Goal: Task Accomplishment & Management: Complete application form

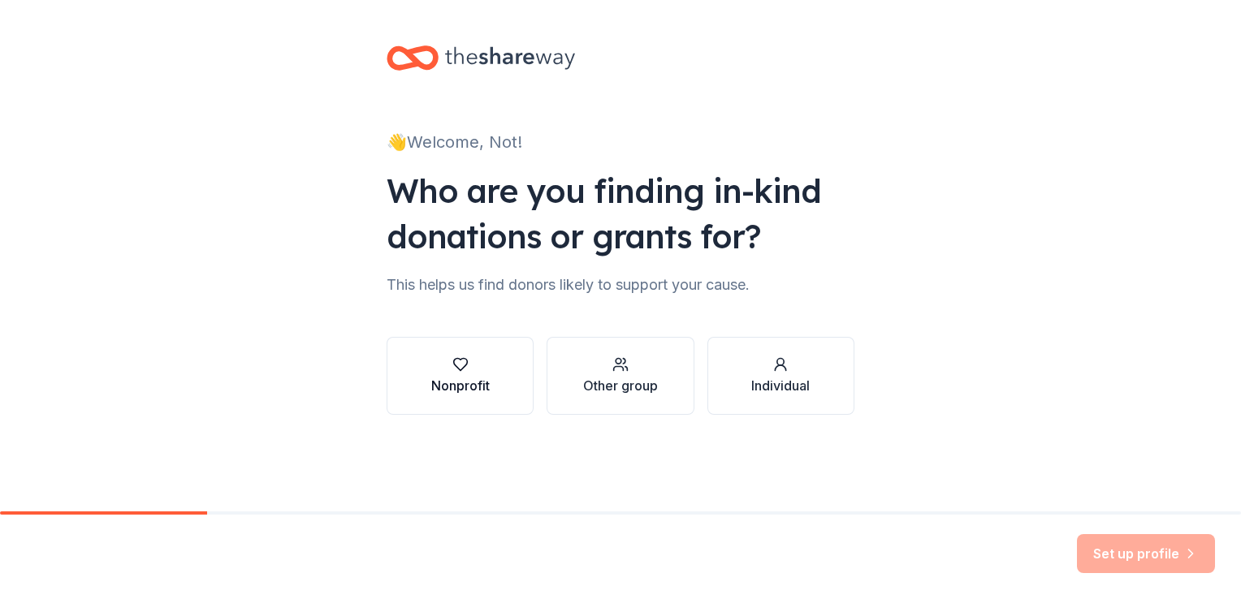
click at [437, 380] on div "Nonprofit" at bounding box center [460, 385] width 58 height 19
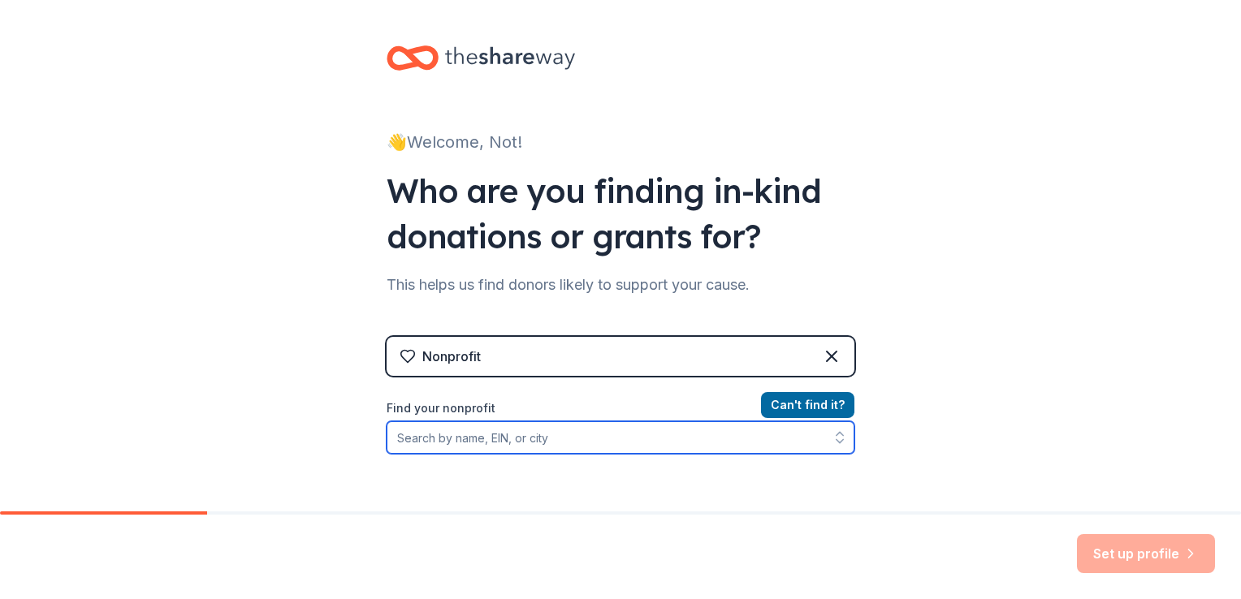
click at [754, 443] on input "Find your nonprofit" at bounding box center [621, 437] width 468 height 32
click at [624, 446] on input "8529" at bounding box center [621, 437] width 468 height 32
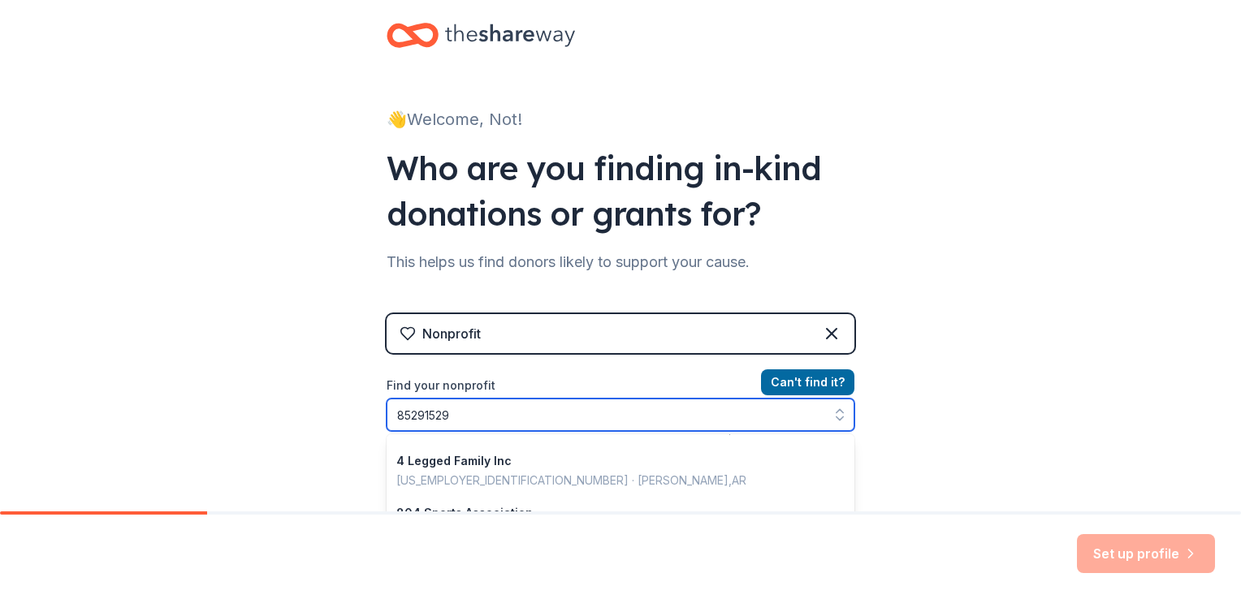
scroll to position [370, 0]
type input "851529"
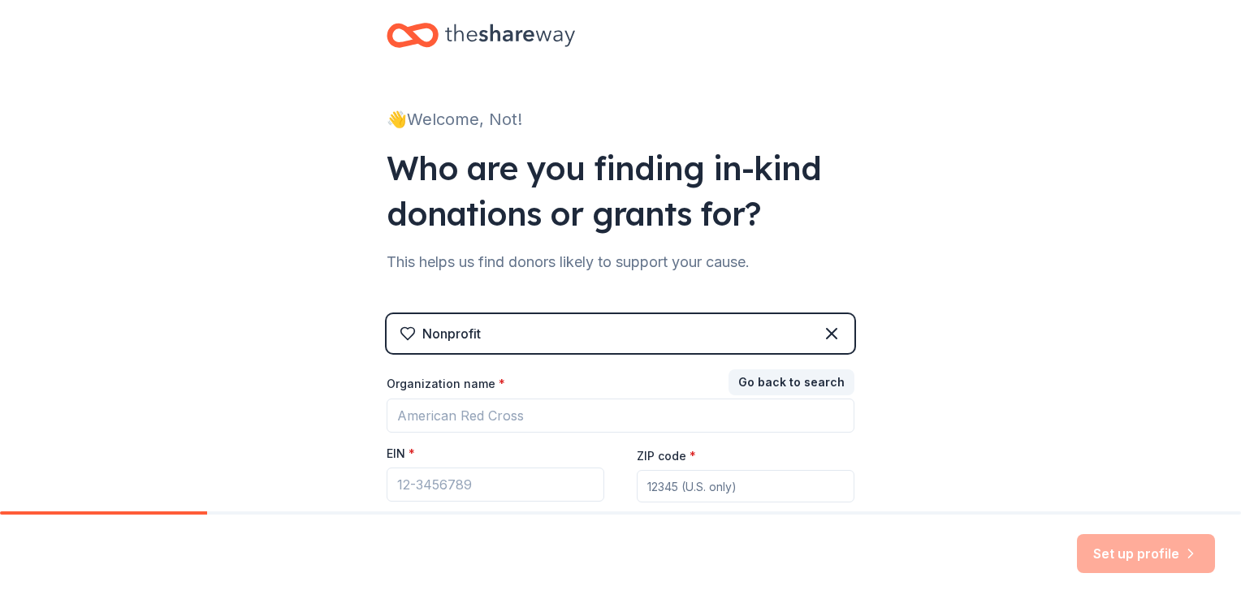
click at [665, 477] on div "Go back to search Organization name * EIN * ZIP code * Don ' t have an EIN? Reg…" at bounding box center [621, 454] width 468 height 162
click at [665, 477] on input "13" at bounding box center [746, 486] width 218 height 32
type input "13"
click at [572, 493] on input "EIN *" at bounding box center [496, 485] width 218 height 34
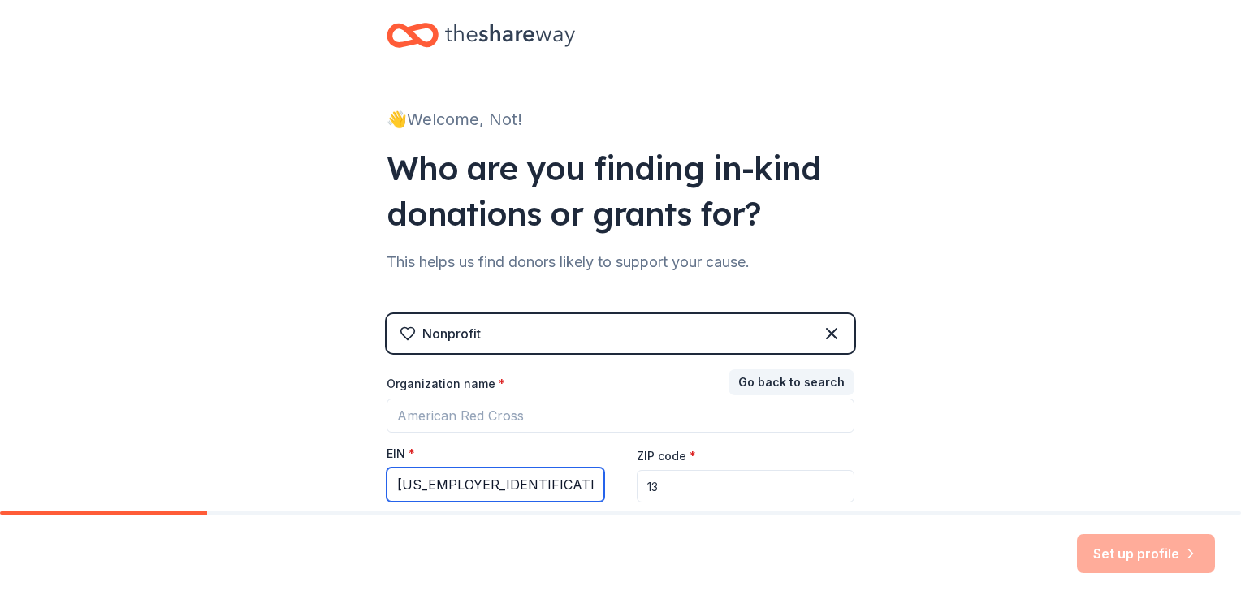
type input "[US_EMPLOYER_IDENTIFICATION_NUMBER]"
drag, startPoint x: 659, startPoint y: 492, endPoint x: 611, endPoint y: 496, distance: 48.1
click at [611, 496] on div "Organization name * EIN * [US_EMPLOYER_IDENTIFICATION_NUMBER] ZIP code * 13 Don…" at bounding box center [621, 455] width 468 height 159
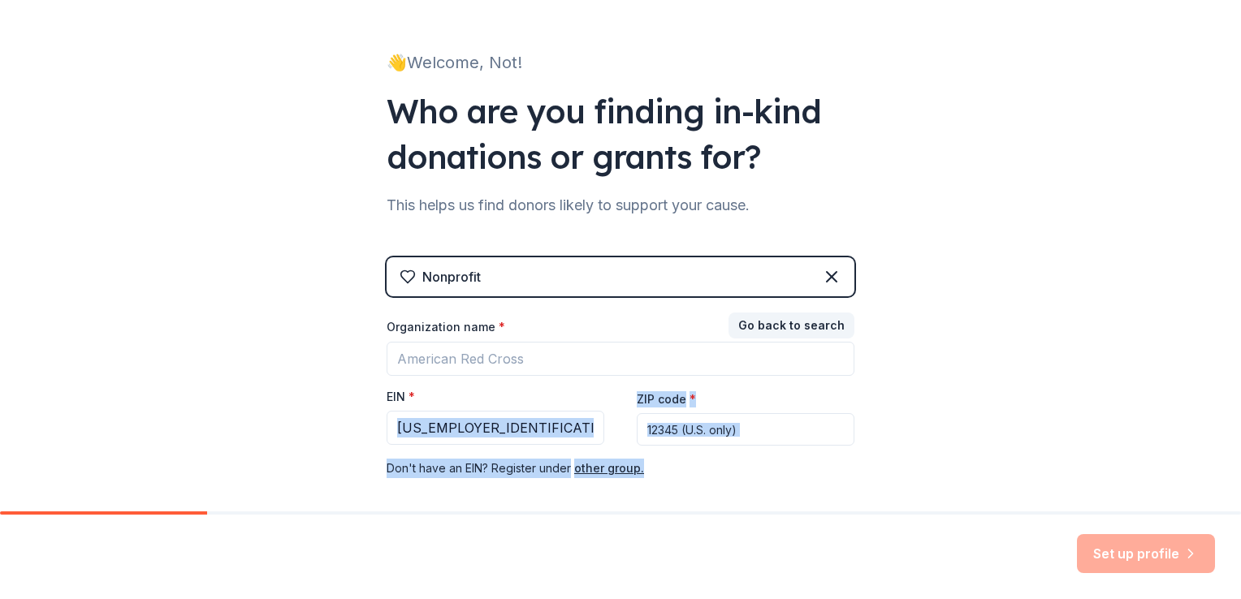
scroll to position [156, 0]
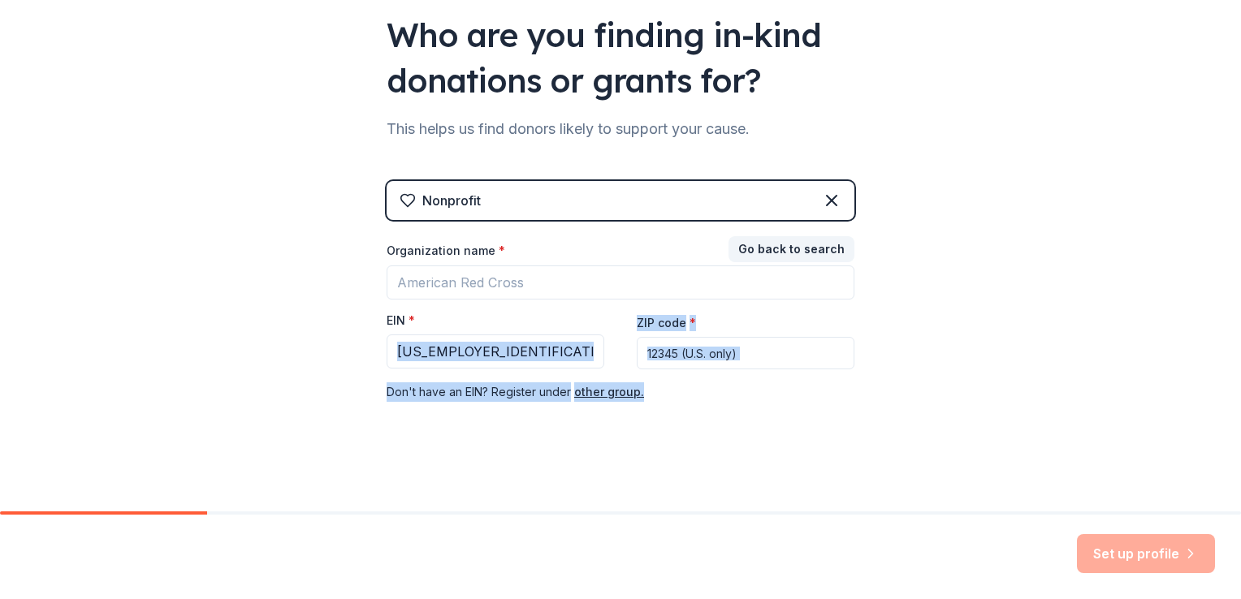
drag, startPoint x: 611, startPoint y: 496, endPoint x: 590, endPoint y: 444, distance: 56.1
click at [590, 444] on div "👋 Welcome, Not! Who are you finding in-kind donations or grants for? This helps…" at bounding box center [621, 178] width 520 height 668
click at [335, 401] on div "👋 Welcome, Not! Who are you finding in-kind donations or grants for? This helps…" at bounding box center [620, 178] width 1241 height 668
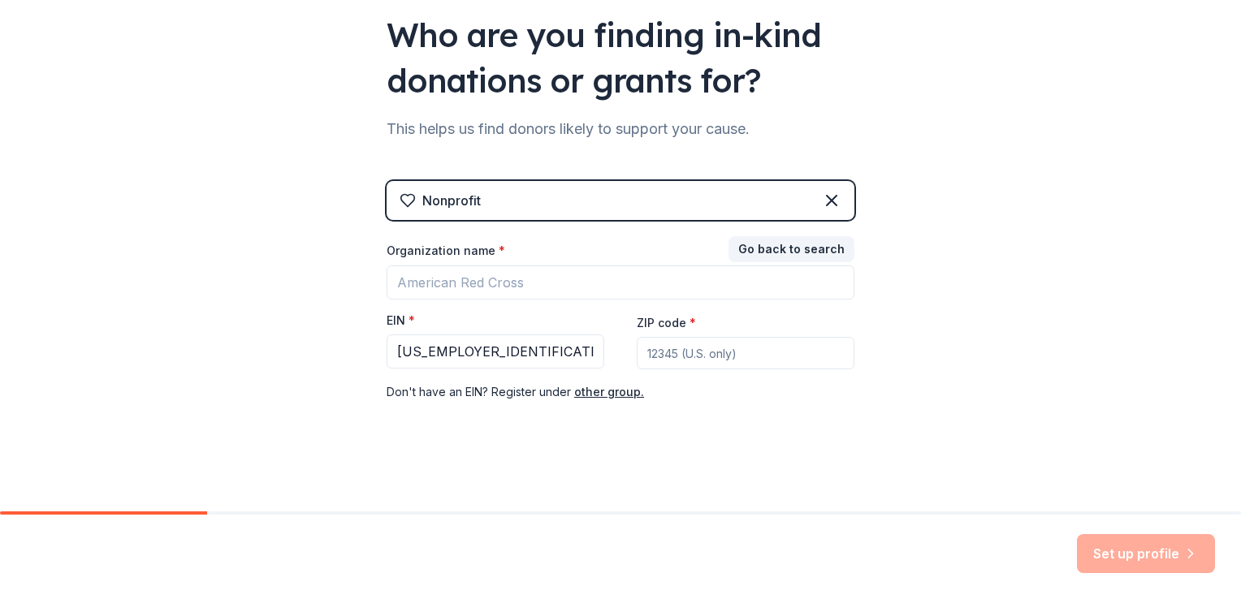
click at [705, 352] on input "ZIP code *" at bounding box center [746, 353] width 218 height 32
type input "75089"
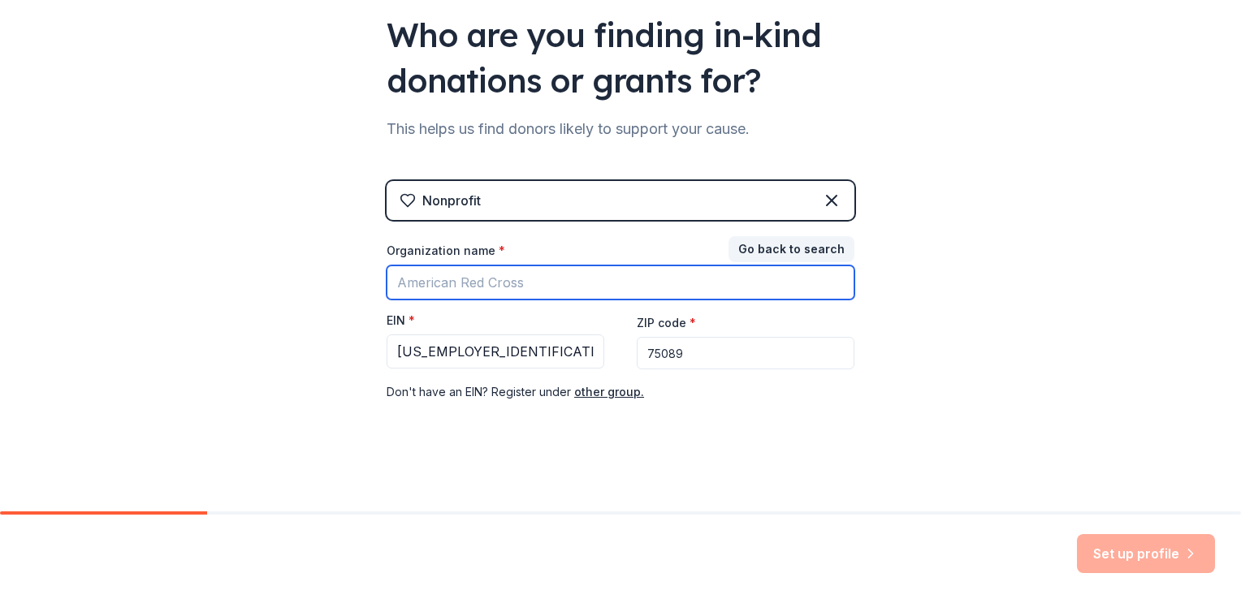
type input "[DOMAIN_NAME]"
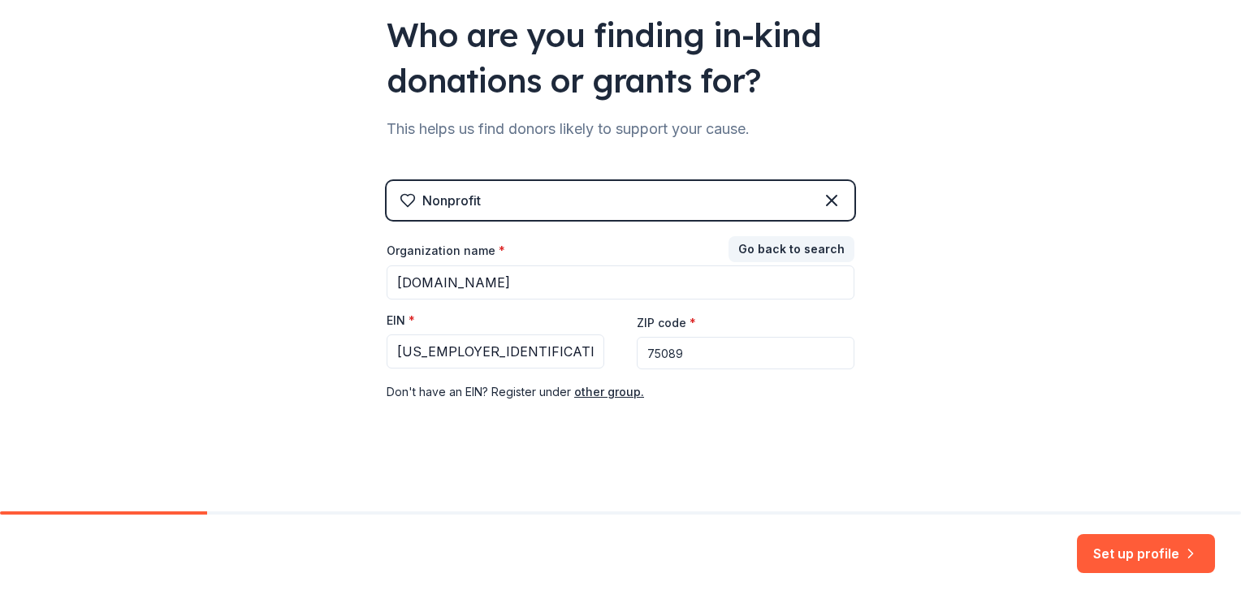
scroll to position [0, 0]
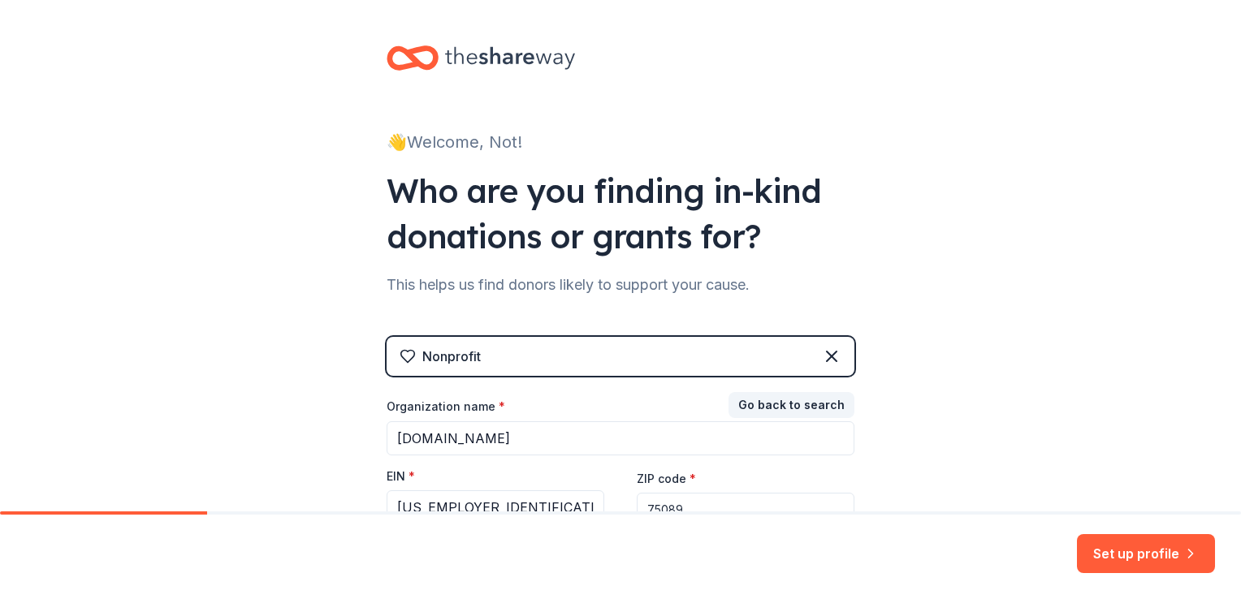
click at [465, 71] on icon at bounding box center [510, 57] width 130 height 33
click at [445, 57] on icon at bounding box center [510, 58] width 130 height 23
